Goal: Task Accomplishment & Management: Use online tool/utility

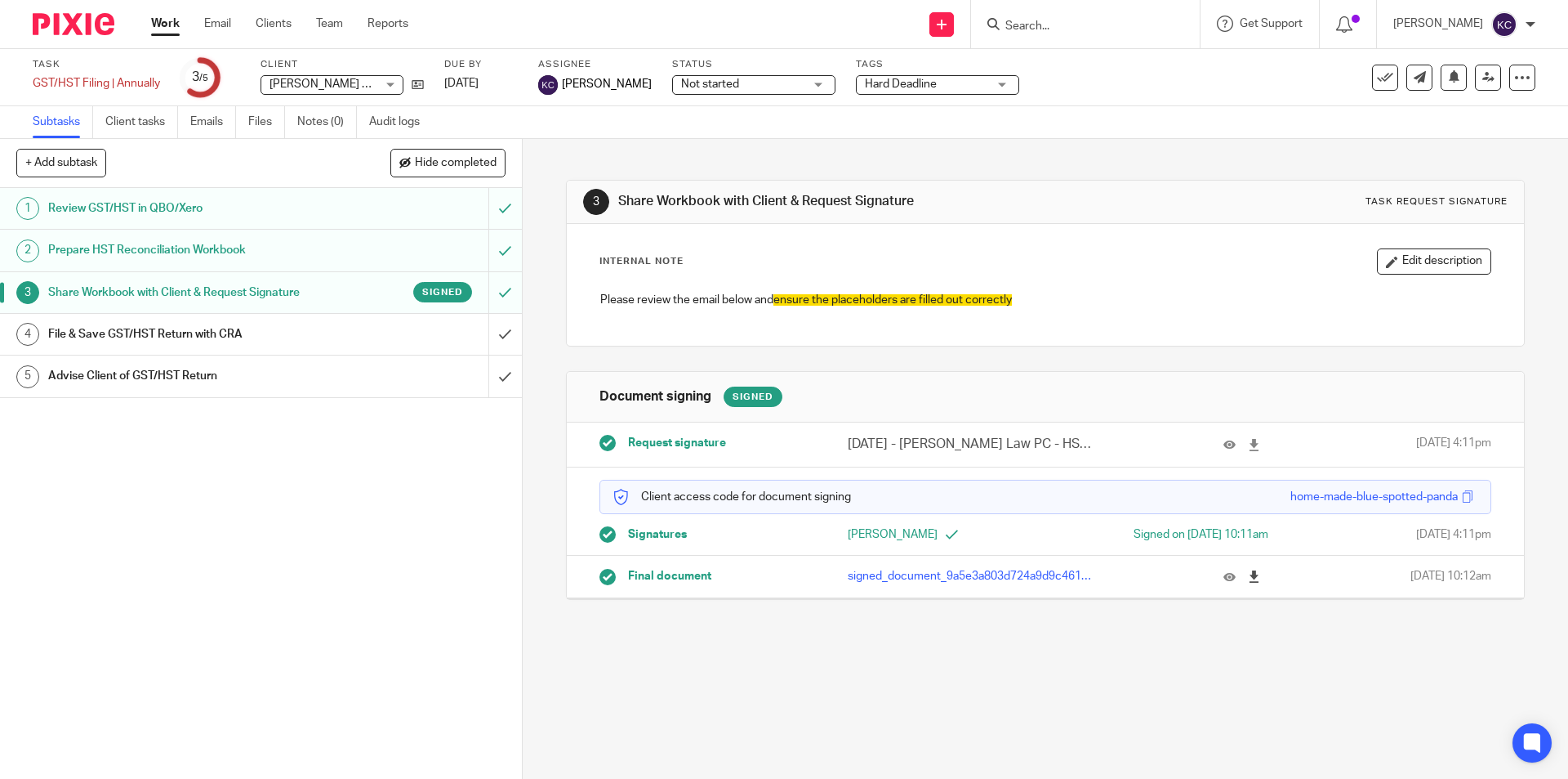
click at [1248, 577] on icon at bounding box center [1253, 576] width 12 height 12
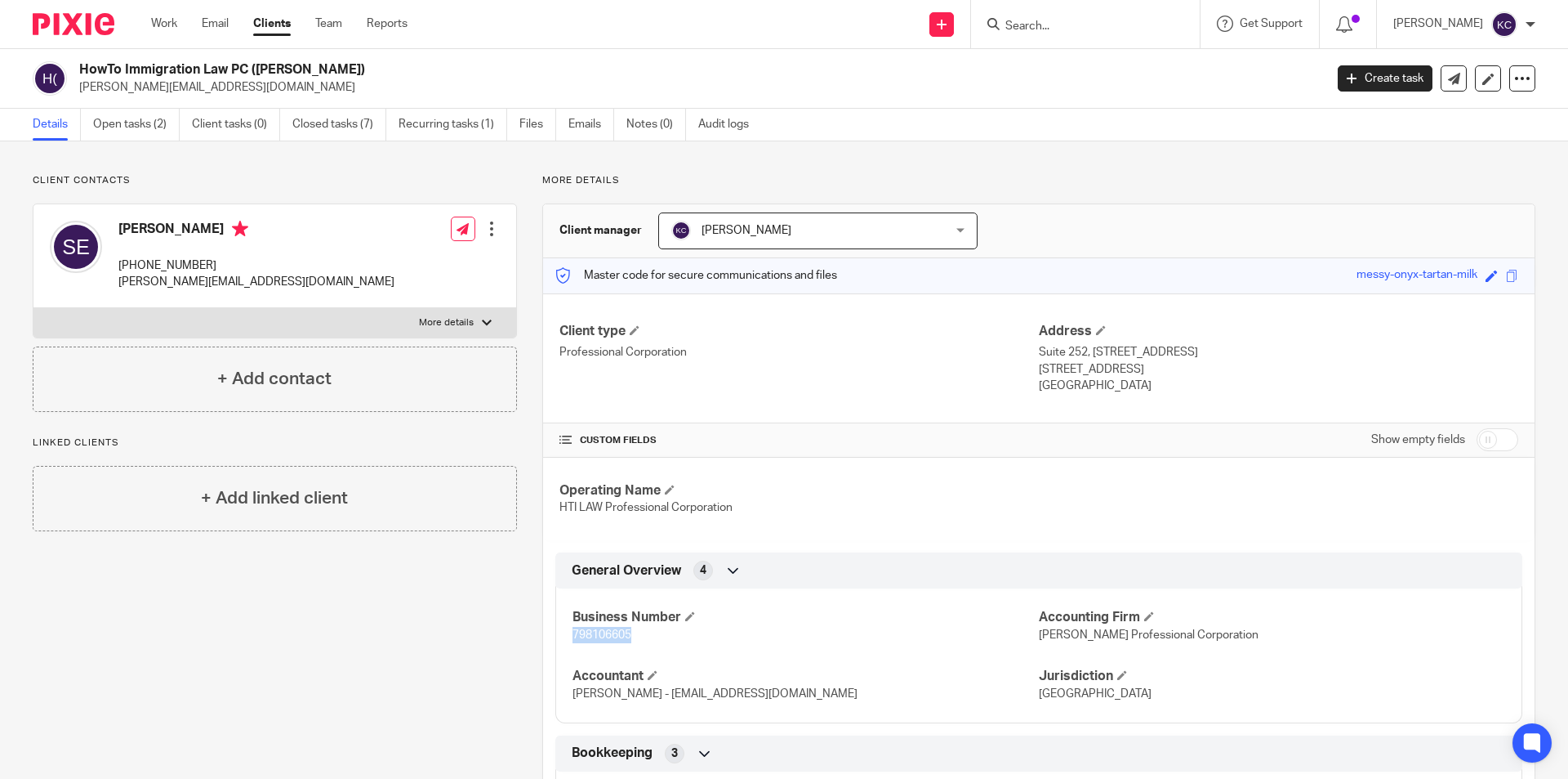
scroll to position [163, 0]
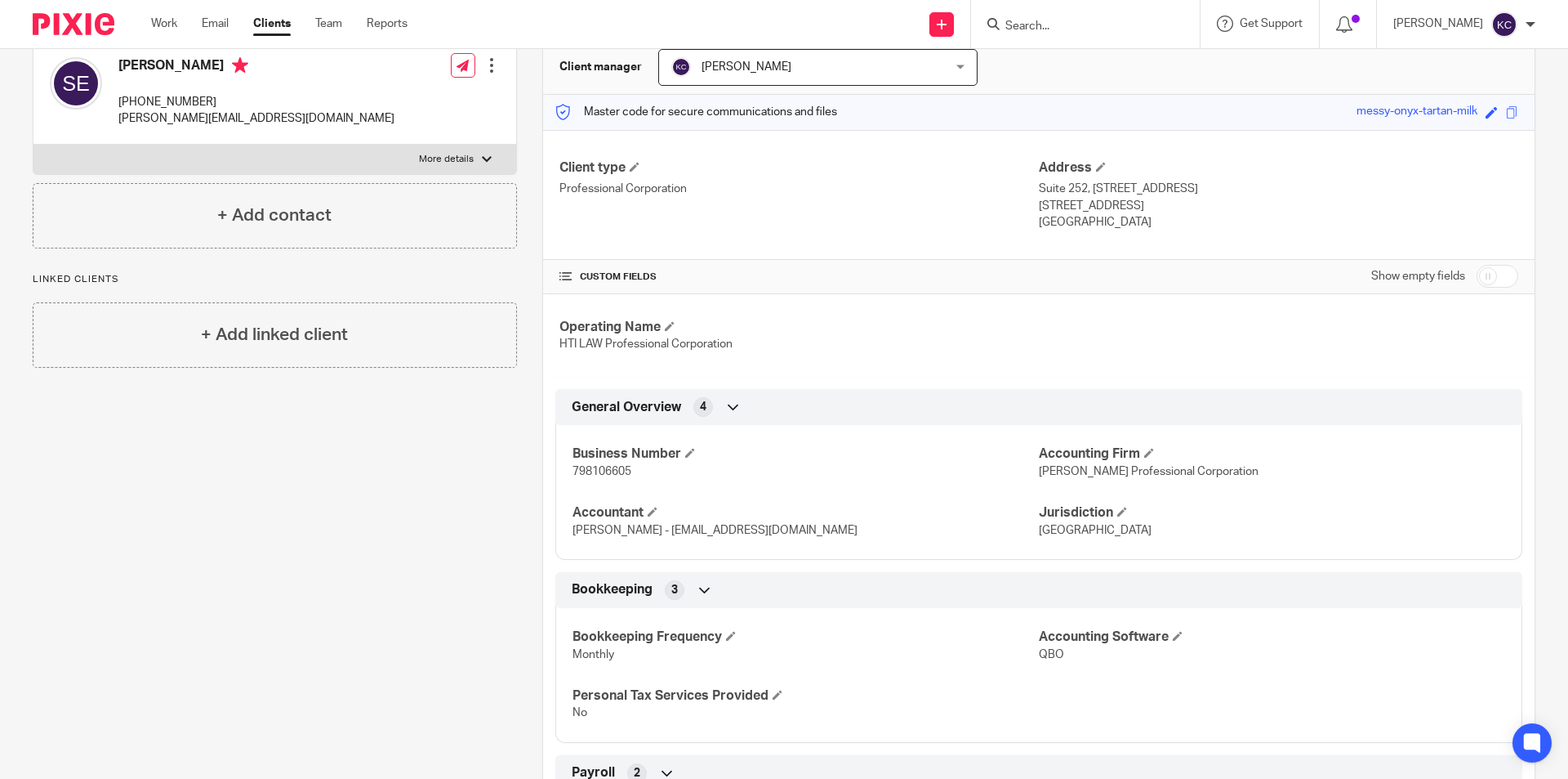
click at [1093, 35] on div at bounding box center [1085, 24] width 229 height 48
drag, startPoint x: 1066, startPoint y: 31, endPoint x: 1019, endPoint y: 31, distance: 47.0
click at [1060, 31] on input "Search" at bounding box center [1077, 26] width 147 height 15
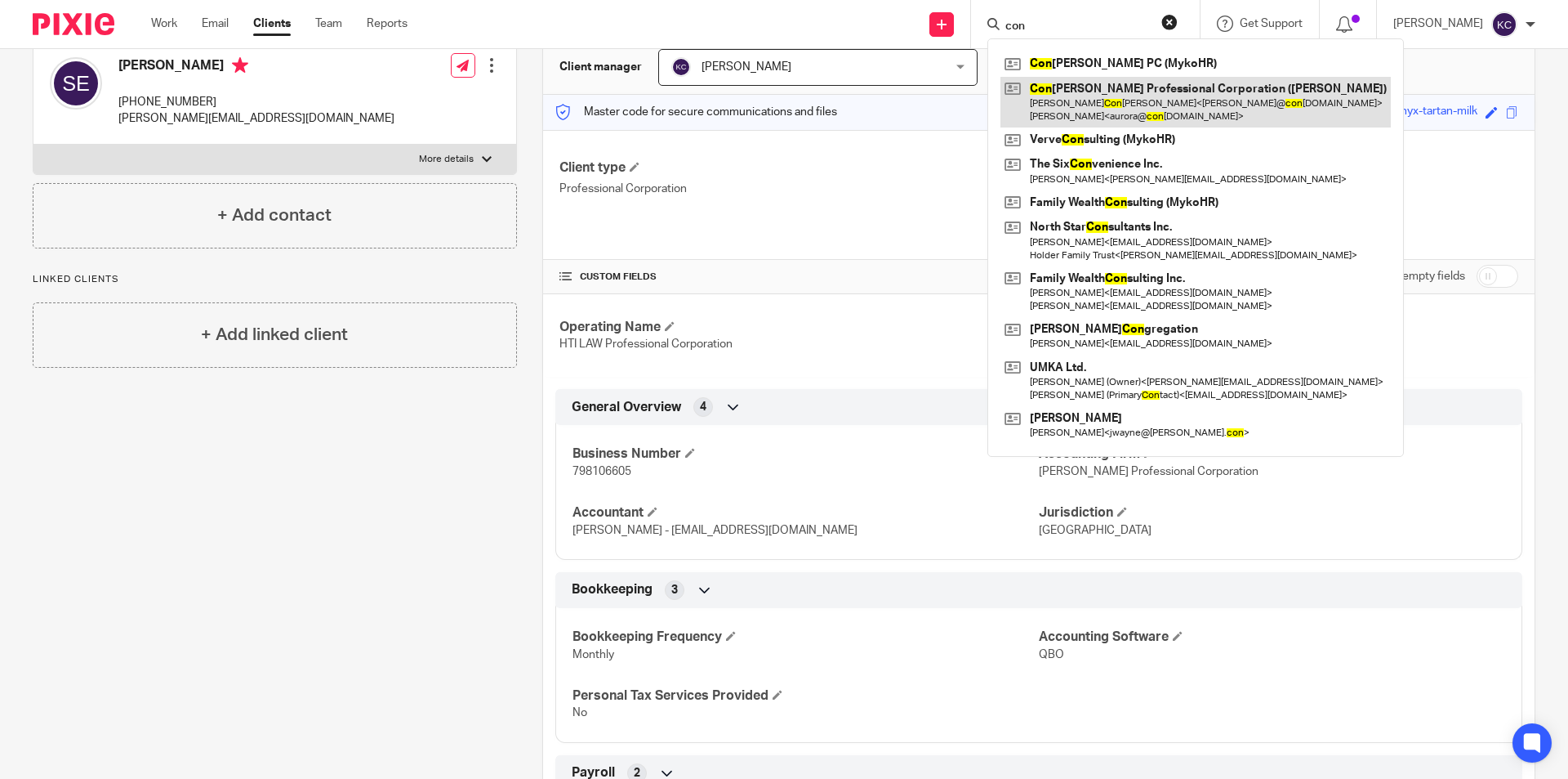
type input "con"
click at [1122, 103] on link at bounding box center [1196, 101] width 391 height 50
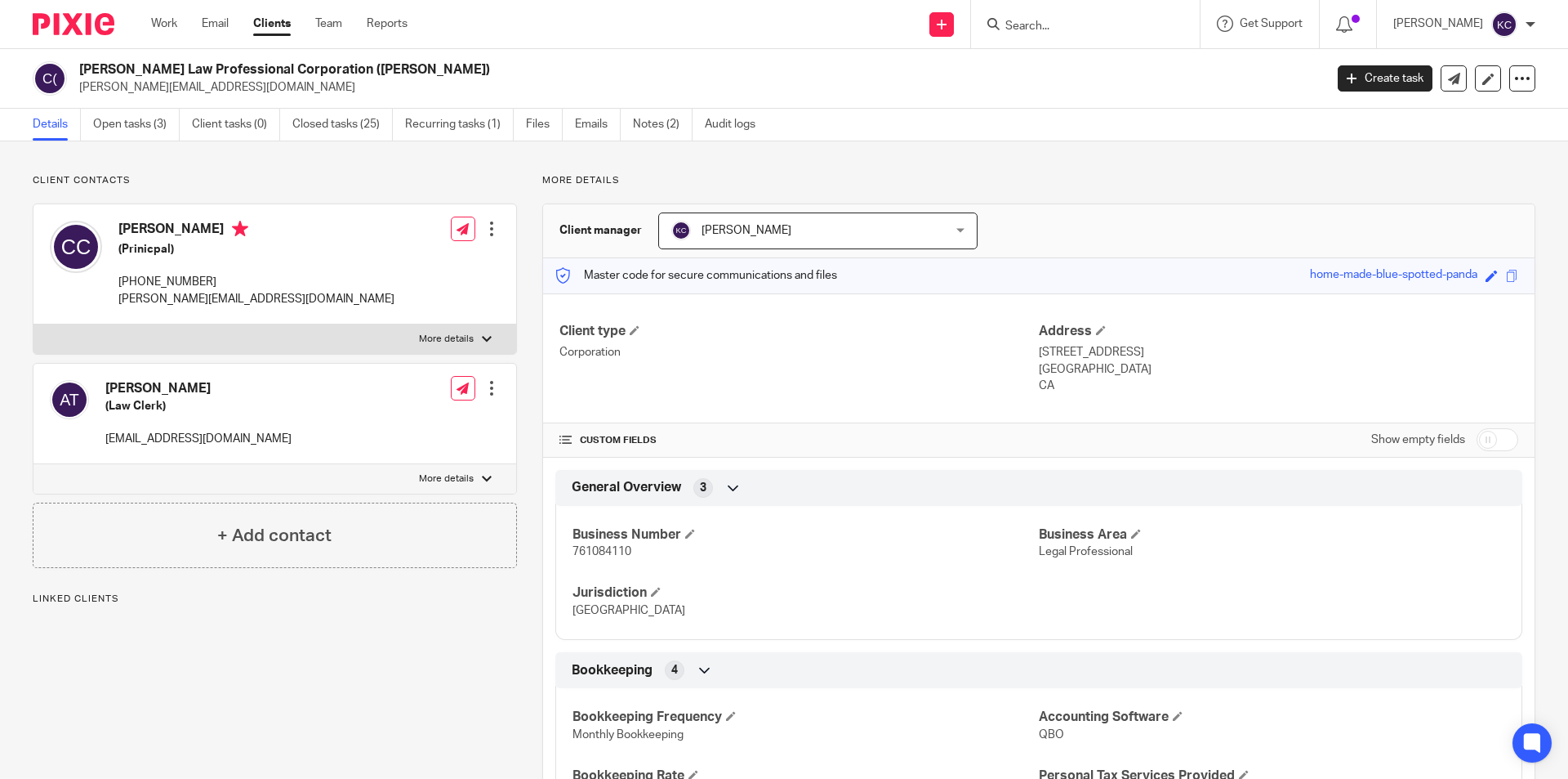
click at [610, 555] on span "761084110" at bounding box center [601, 552] width 58 height 12
copy span "761084110"
click at [166, 121] on link "Open tasks (3)" at bounding box center [136, 124] width 87 height 32
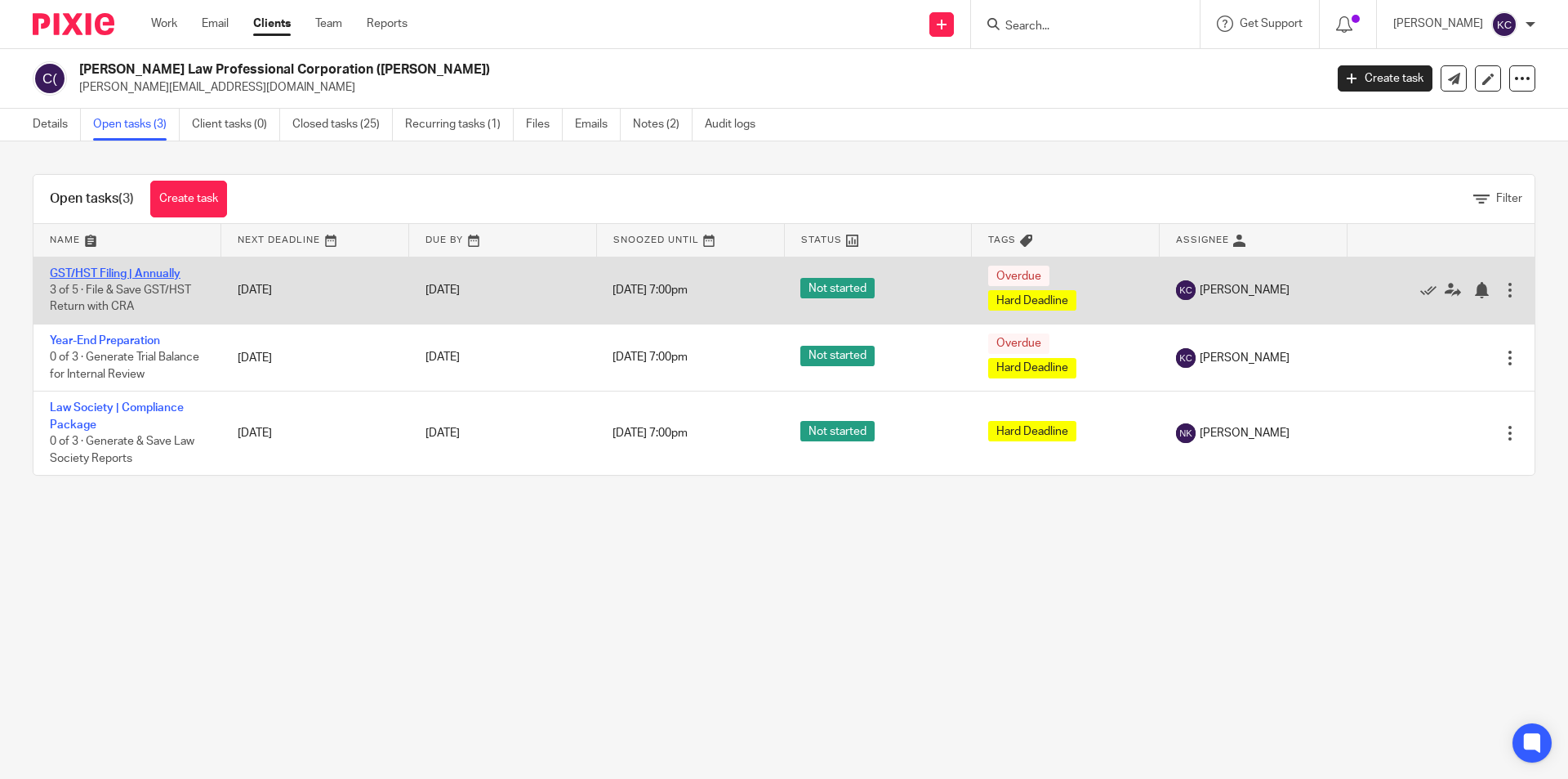
click at [169, 272] on link "GST/HST Filing | Annually" at bounding box center [115, 274] width 131 height 12
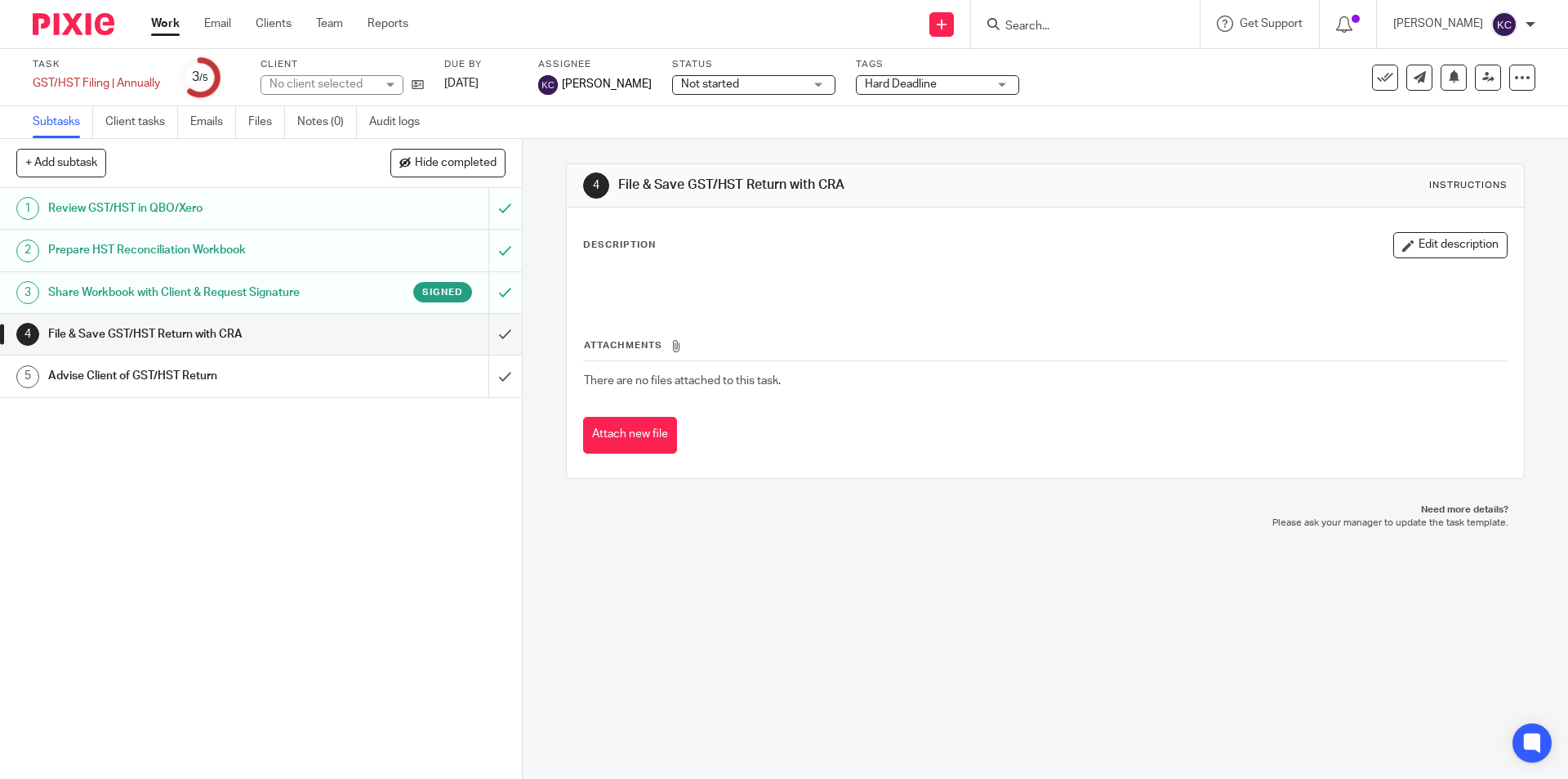
click at [356, 367] on div "Advise Client of GST/HST Return" at bounding box center [260, 375] width 423 height 25
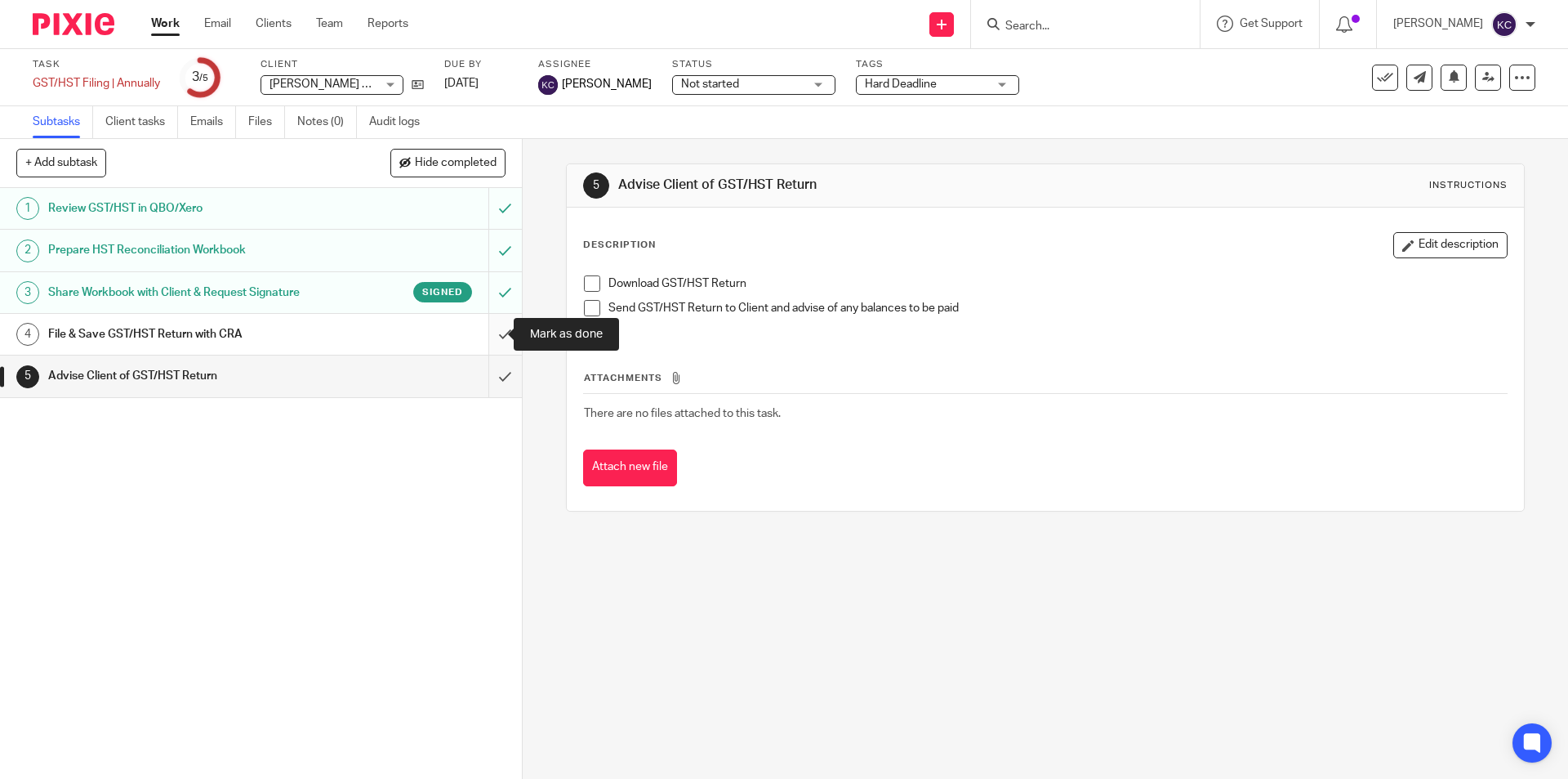
click at [489, 331] on input "submit" at bounding box center [261, 334] width 522 height 41
click at [489, 374] on input "submit" at bounding box center [261, 375] width 522 height 41
